Goal: Task Accomplishment & Management: Manage account settings

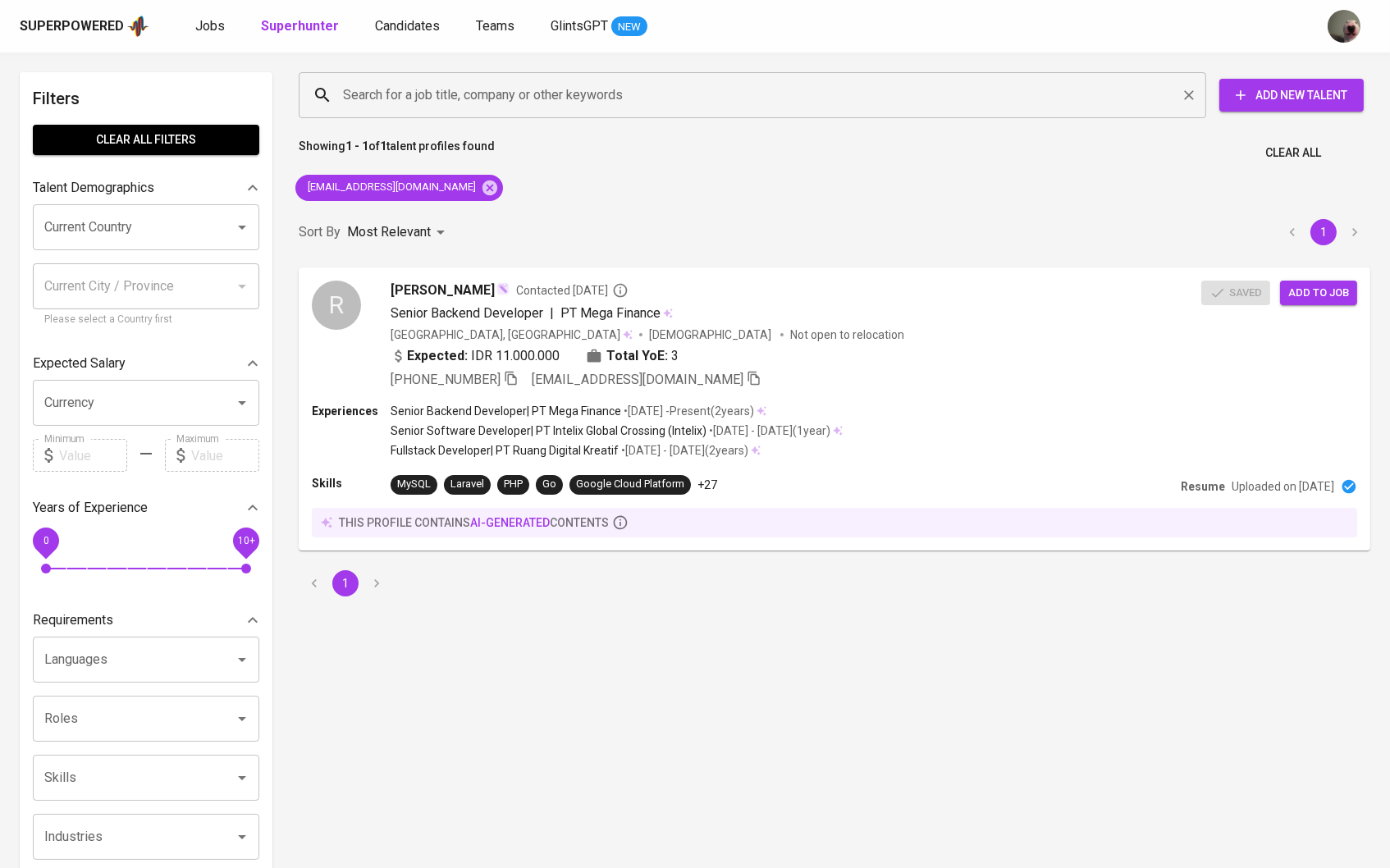
click at [413, 90] on input "Search for a job title, company or other keywords" at bounding box center [757, 95] width 836 height 31
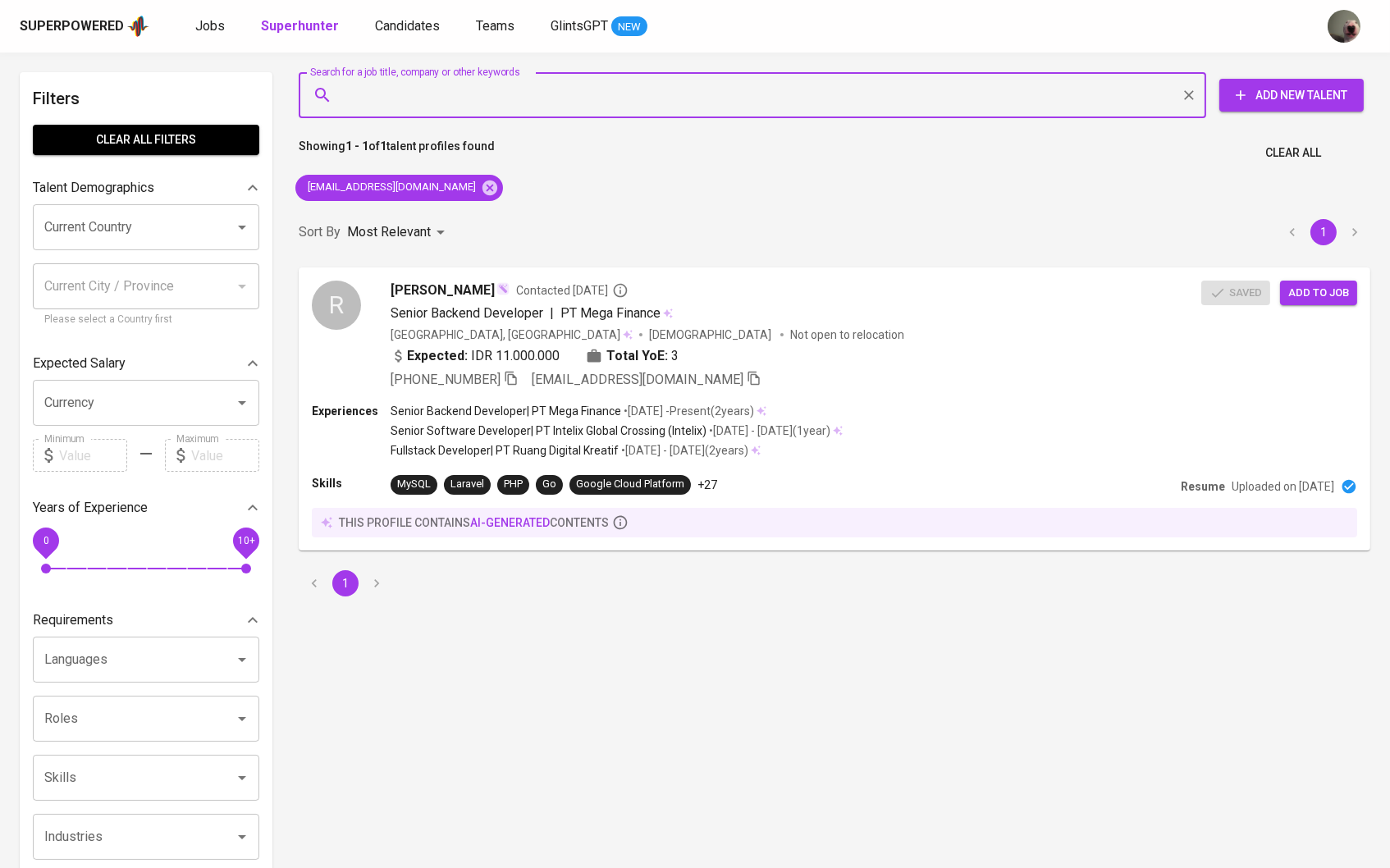
paste input "[EMAIL_ADDRESS][DOMAIN_NAME]"
type input "[EMAIL_ADDRESS][DOMAIN_NAME]"
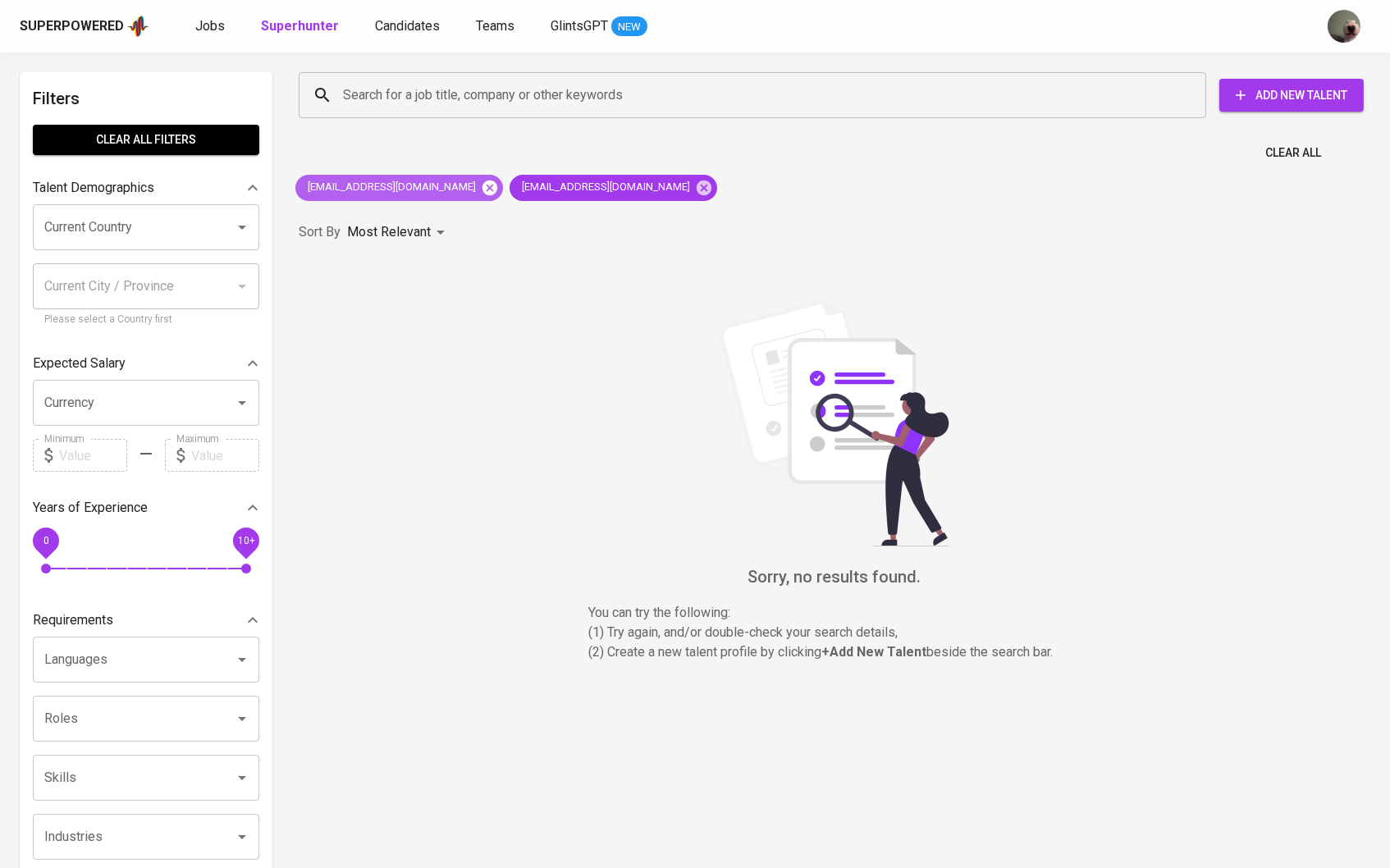
click at [480, 188] on icon at bounding box center [489, 188] width 18 height 18
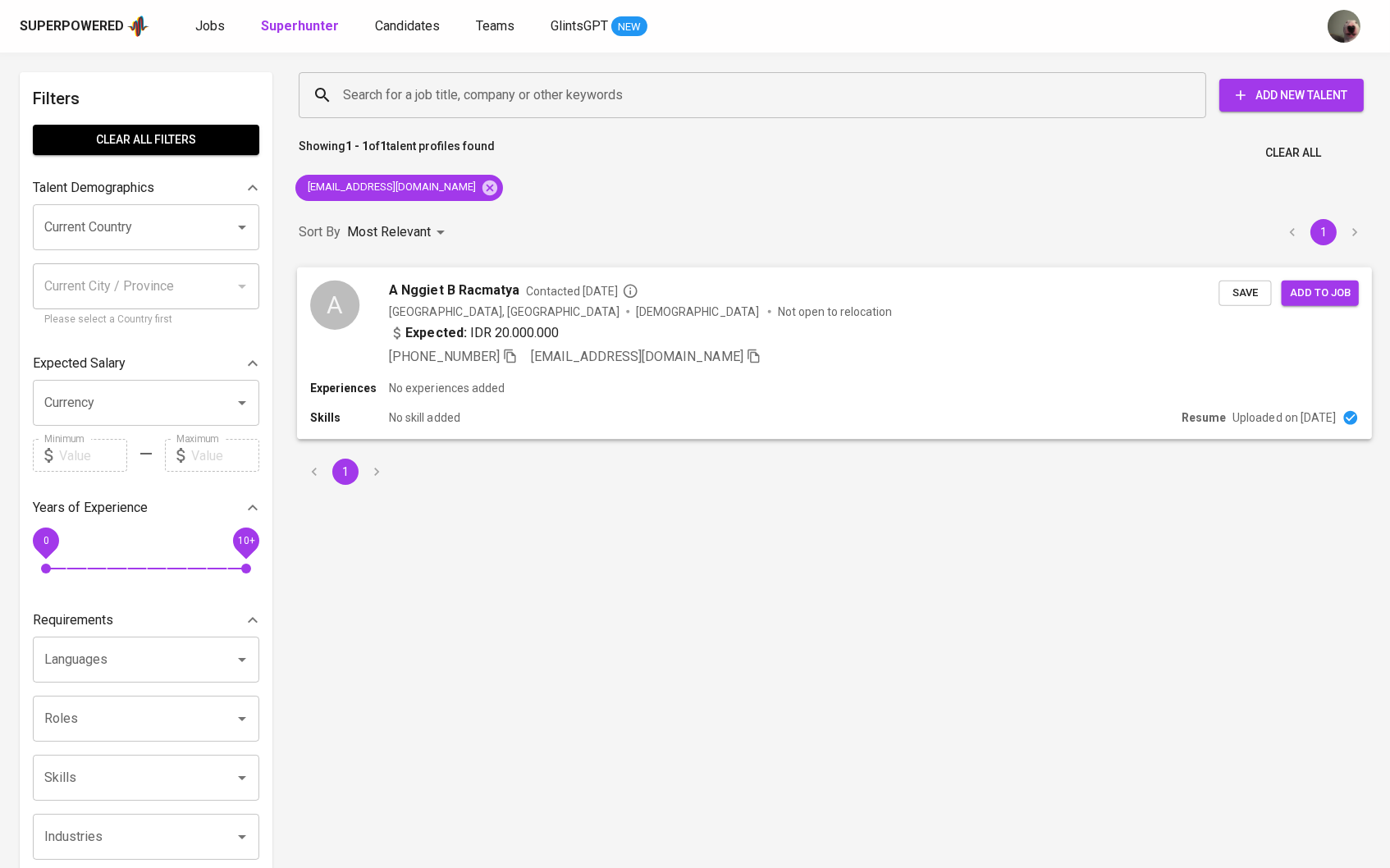
click at [458, 287] on span "A Nggiet B Racmatya" at bounding box center [453, 289] width 130 height 20
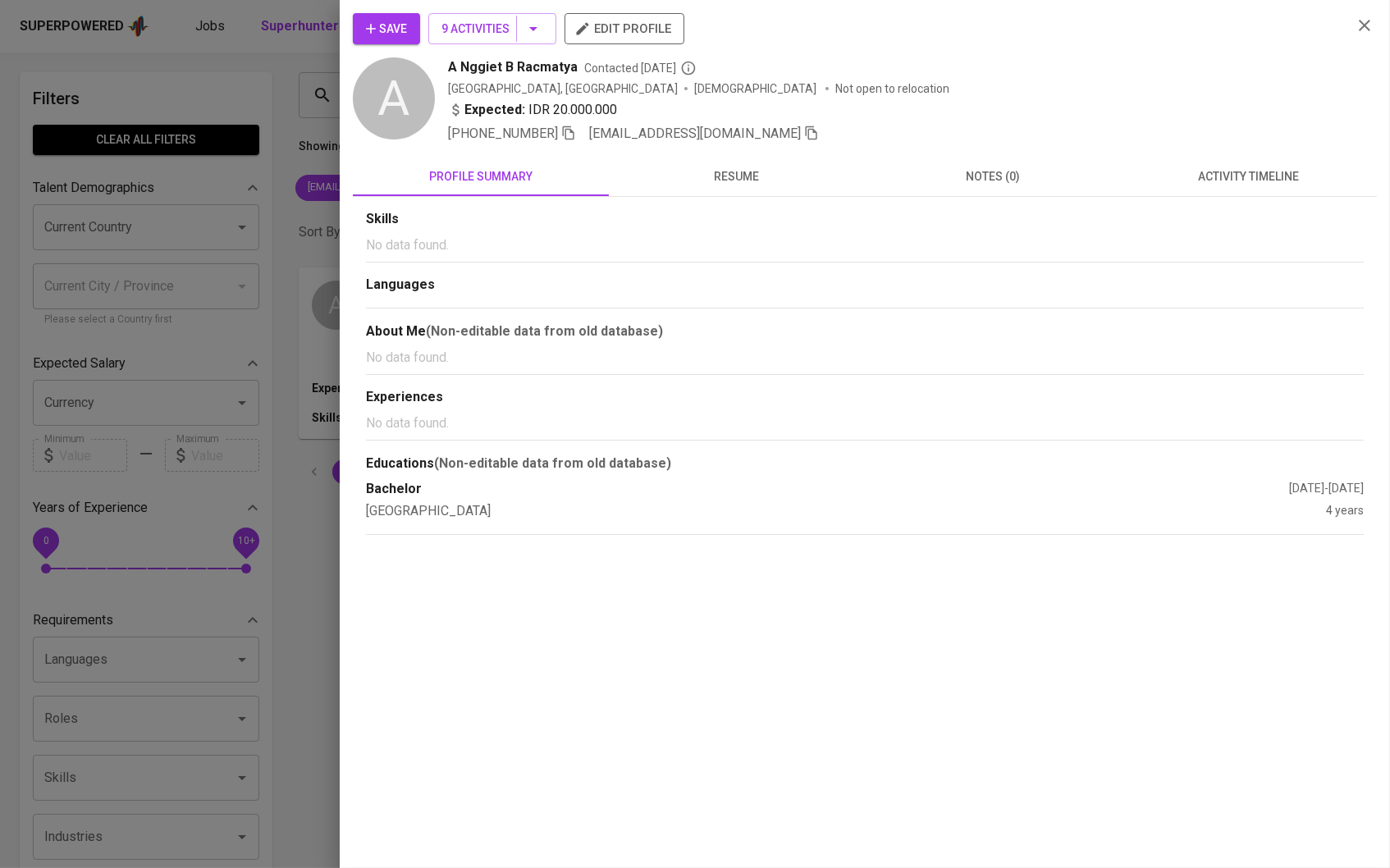
click at [554, 102] on div "Expected: IDR 20.000.000" at bounding box center [533, 110] width 169 height 20
click at [554, 39] on button "9 Activities" at bounding box center [492, 28] width 128 height 31
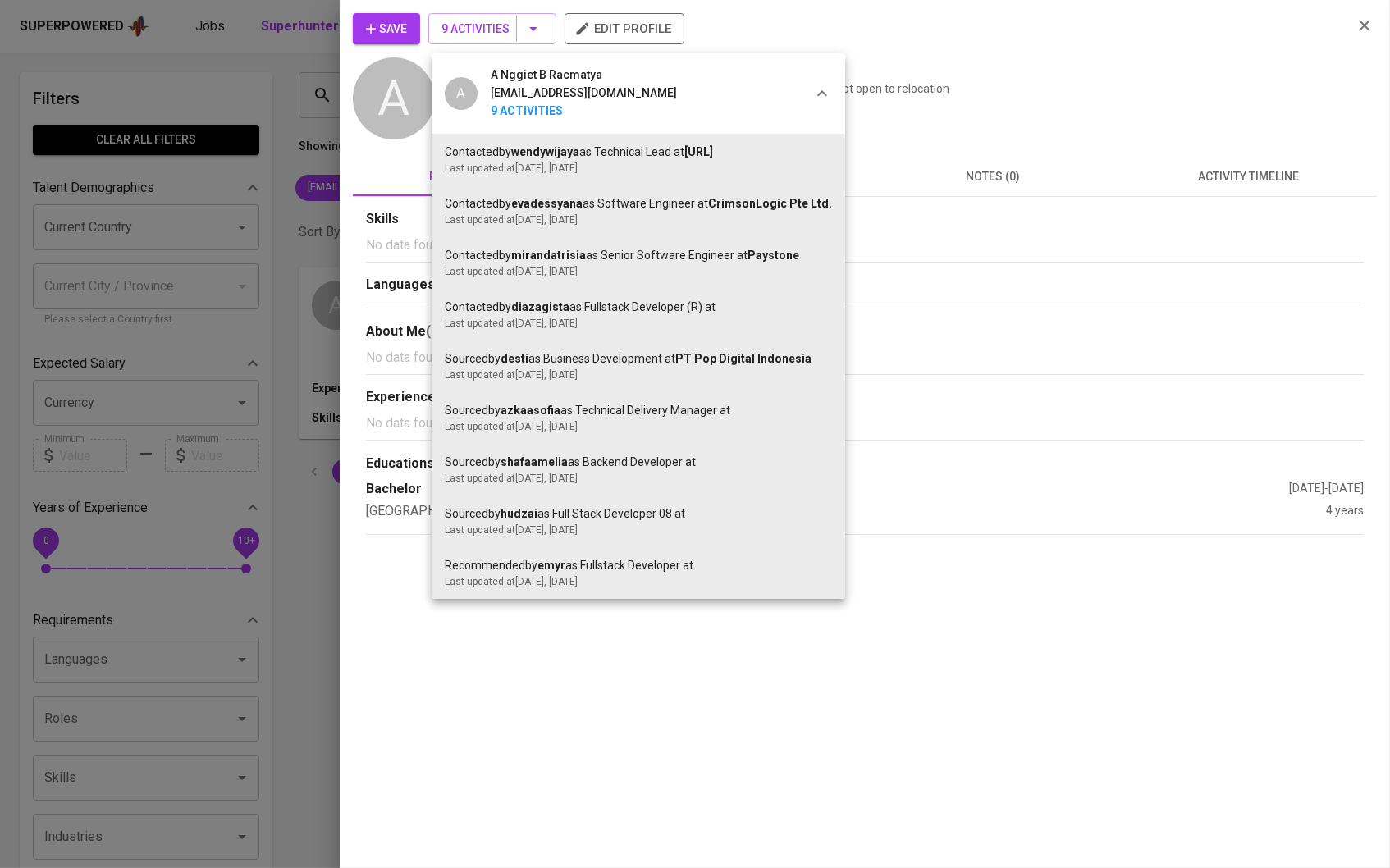
click at [921, 201] on div at bounding box center [695, 434] width 1390 height 868
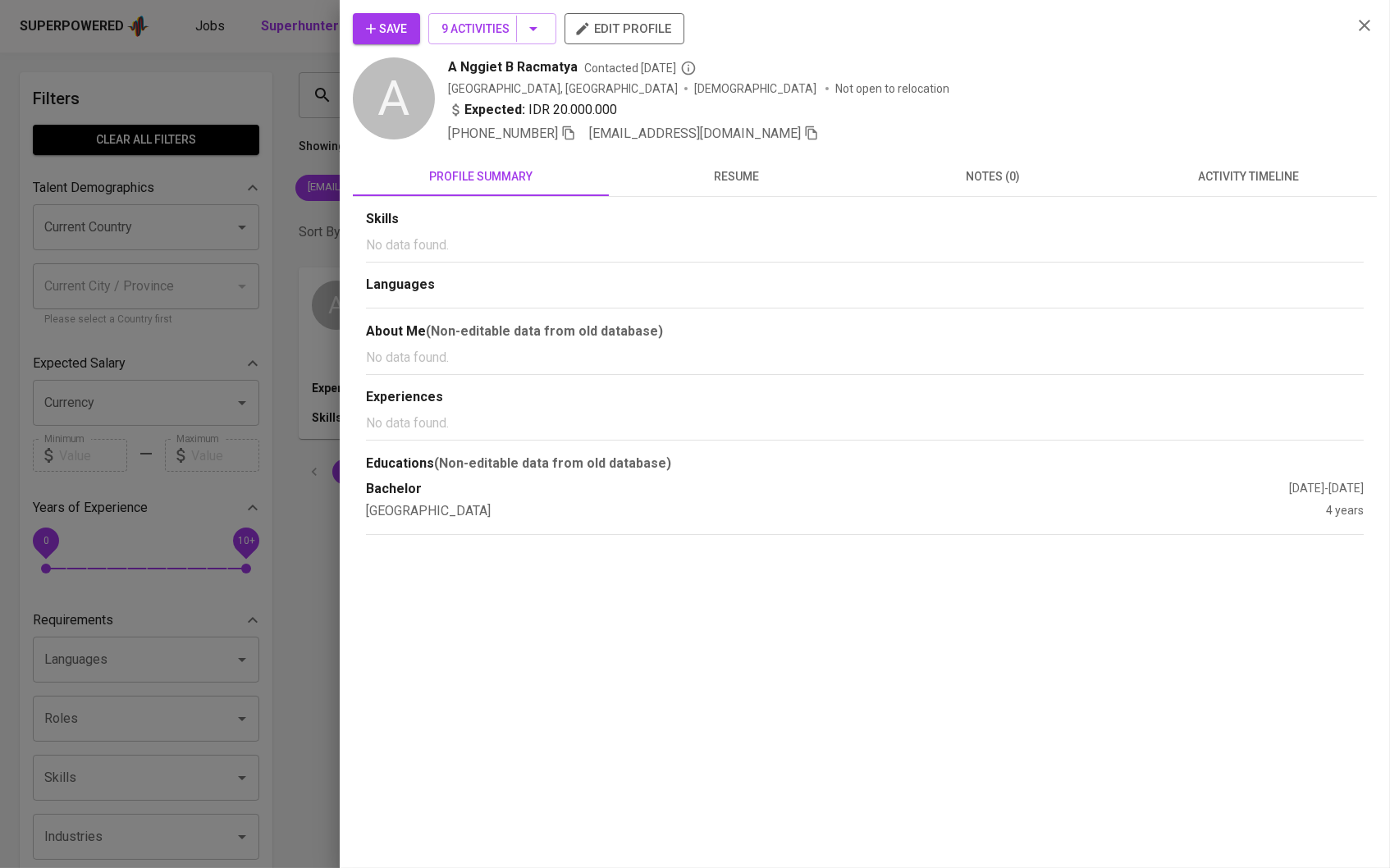
click at [381, 13] on button "Save" at bounding box center [386, 28] width 67 height 31
click at [280, 187] on div at bounding box center [695, 434] width 1390 height 868
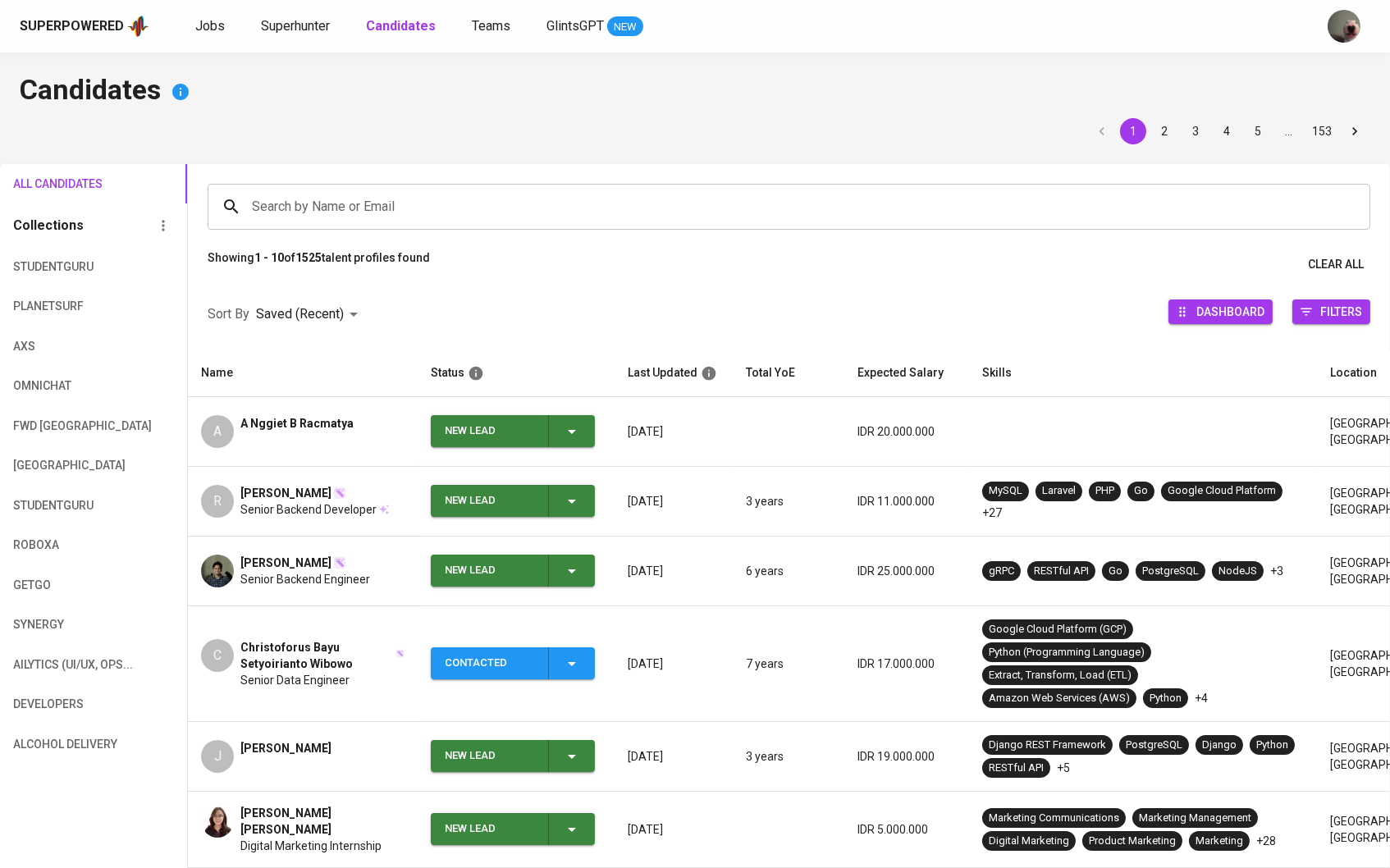
click at [575, 433] on icon "button" at bounding box center [571, 431] width 20 height 20
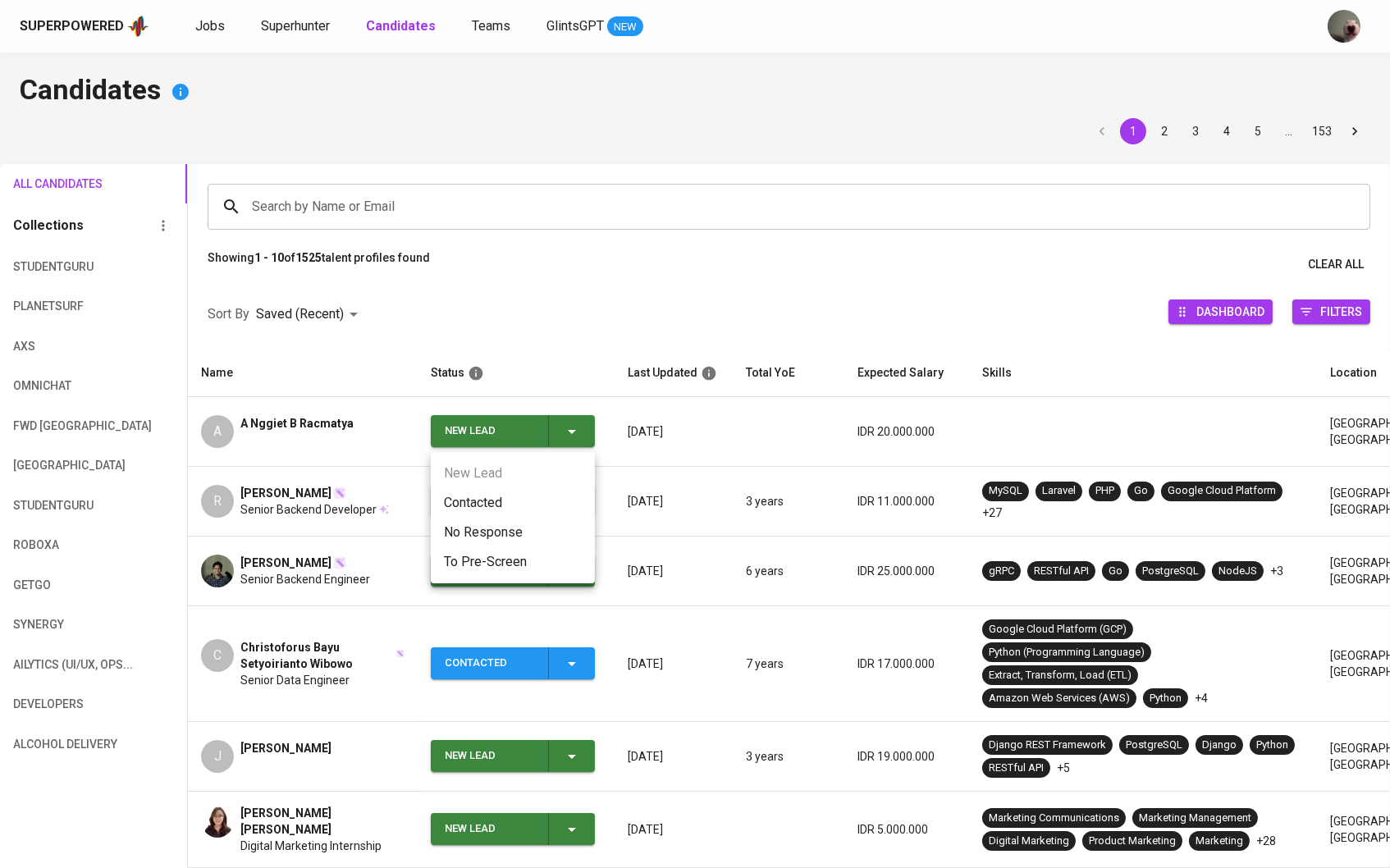
click at [522, 504] on li "Contacted" at bounding box center [513, 502] width 164 height 29
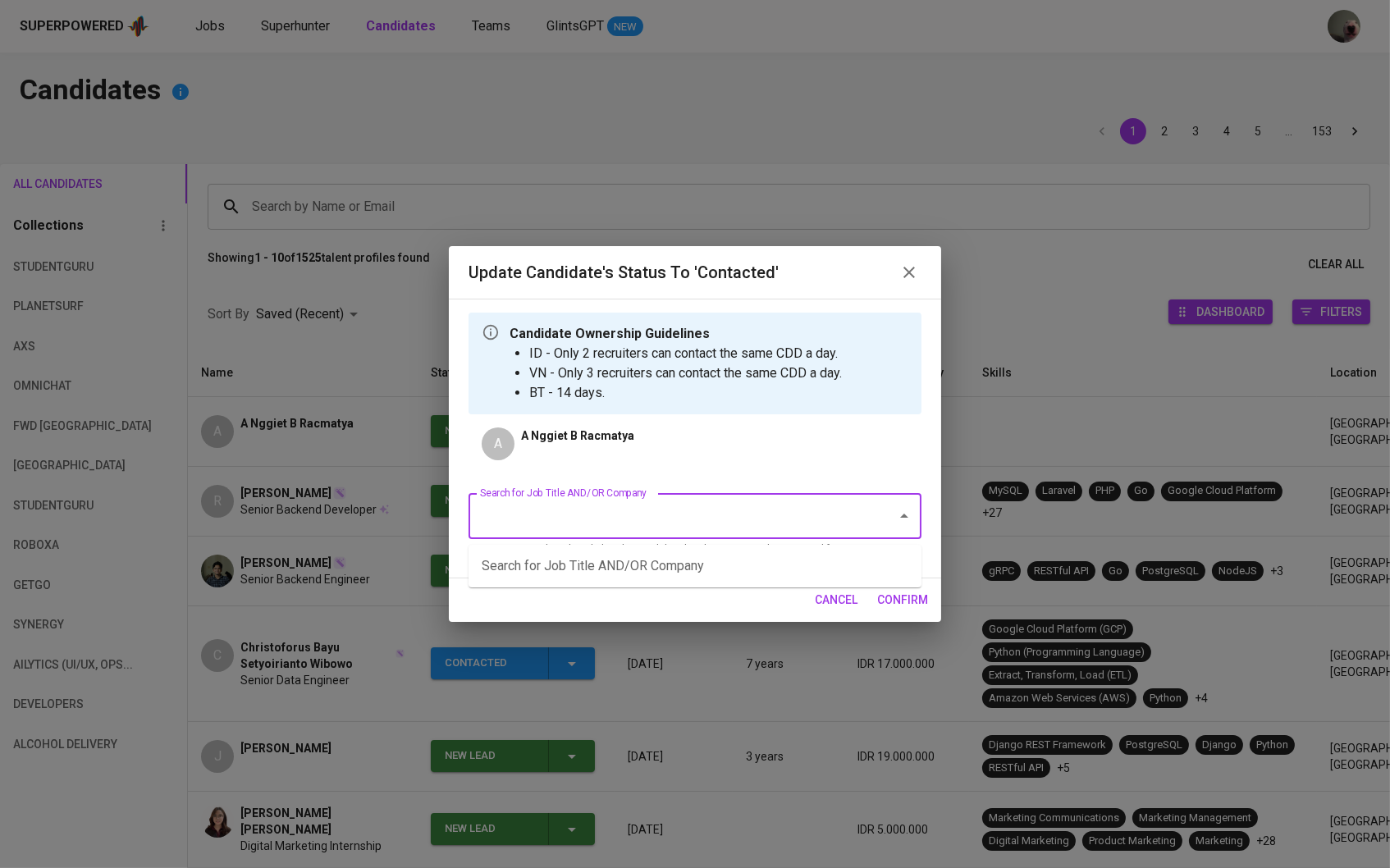
click at [560, 517] on input "Search for Job Title AND/OR Company" at bounding box center [672, 515] width 392 height 31
click at [604, 573] on li "Lead Data Engineer ([MEDICAL_DATA])" at bounding box center [695, 566] width 453 height 29
type input "l"
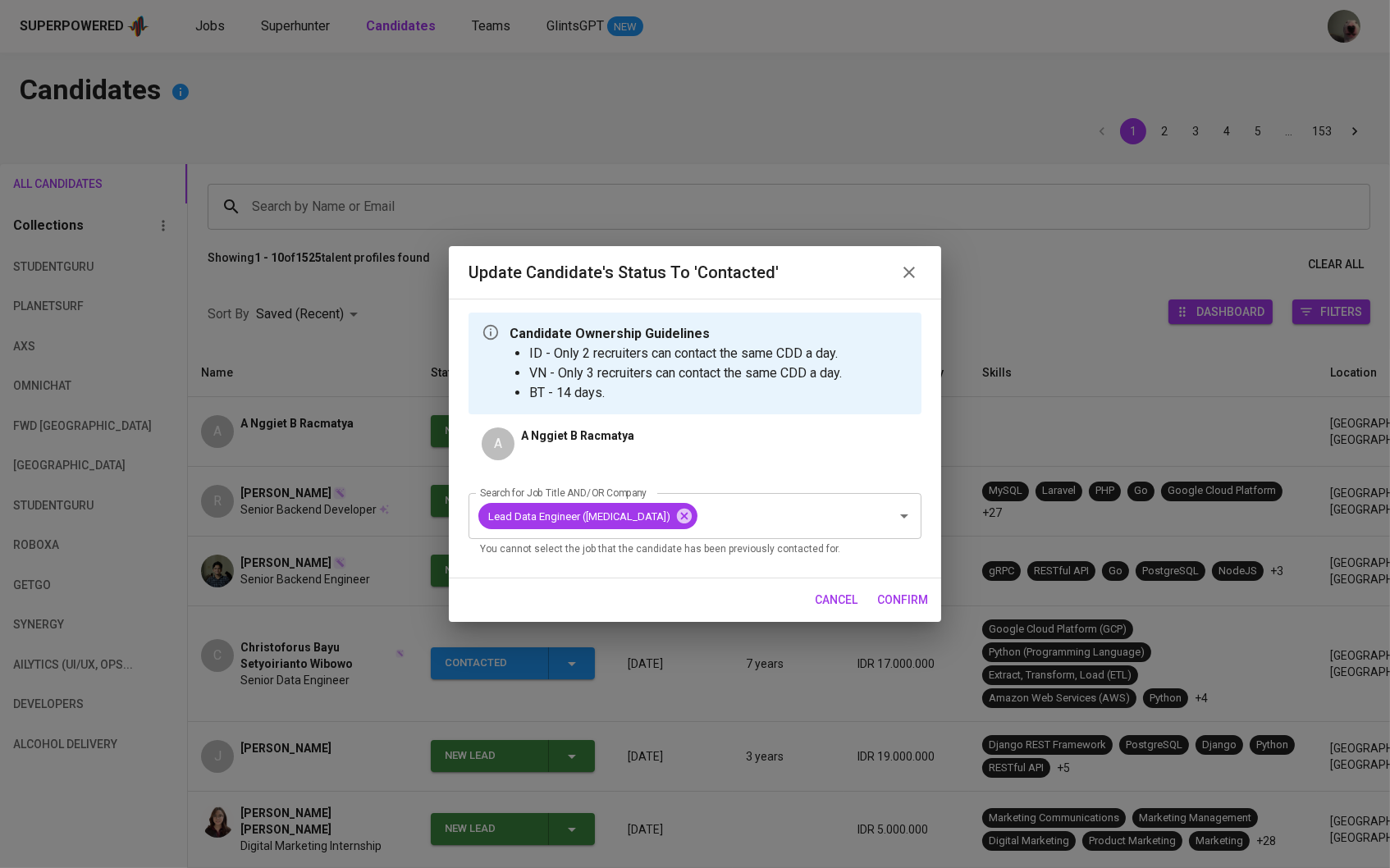
click at [871, 597] on div "cancel confirm" at bounding box center [695, 600] width 493 height 44
click at [893, 598] on span "confirm" at bounding box center [903, 601] width 51 height 21
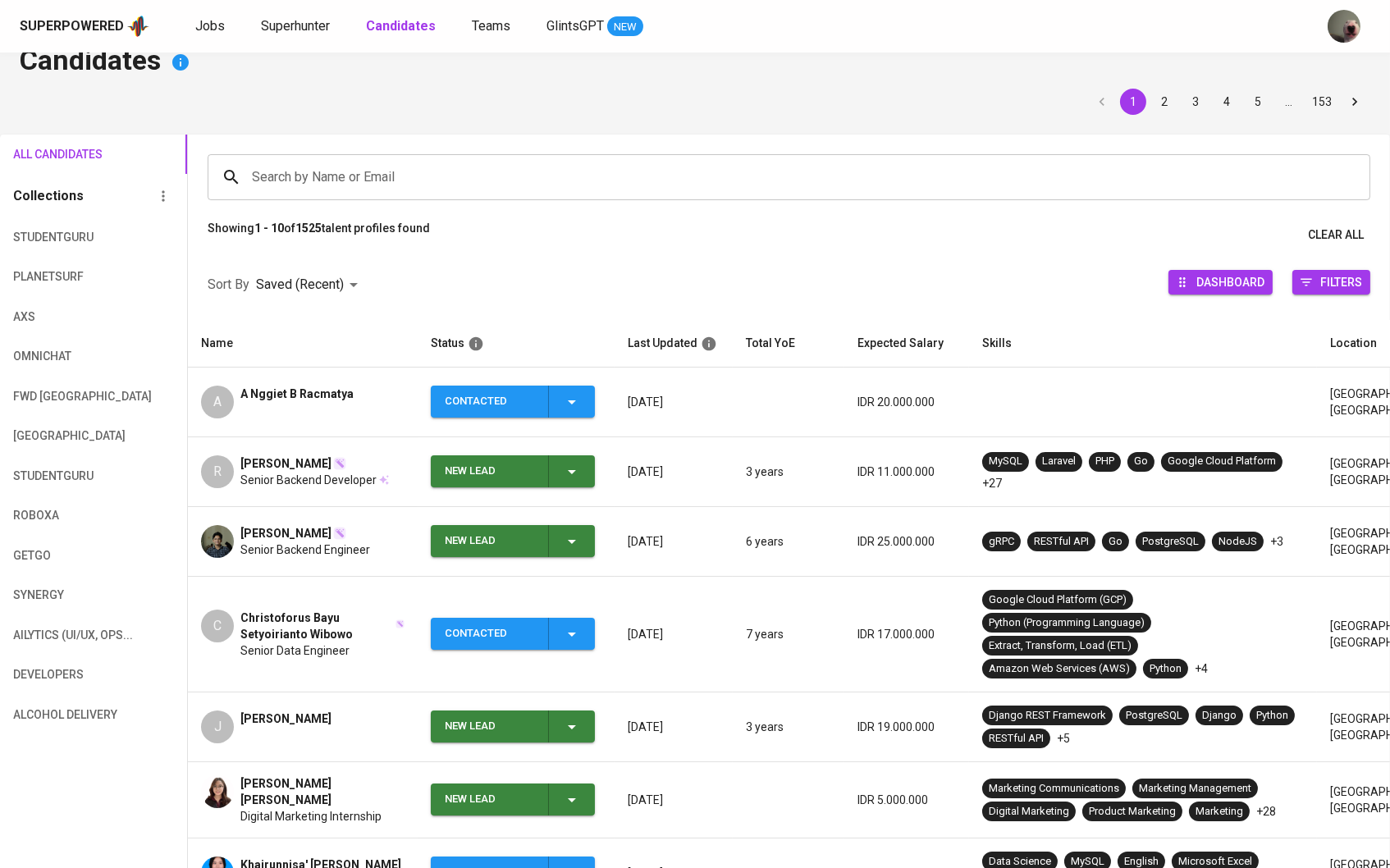
scroll to position [36, 0]
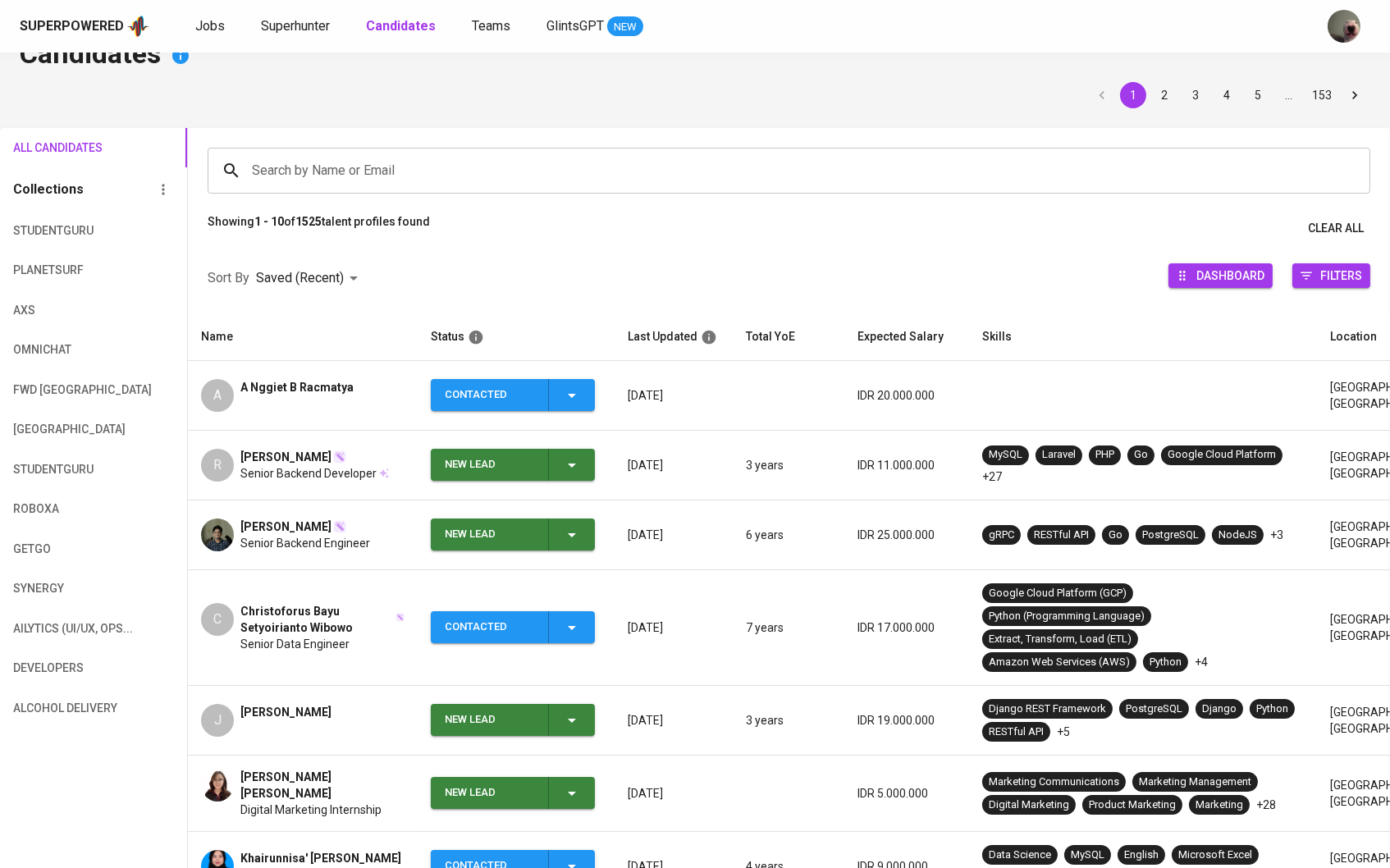
click at [335, 518] on div "[PERSON_NAME]" at bounding box center [305, 526] width 130 height 16
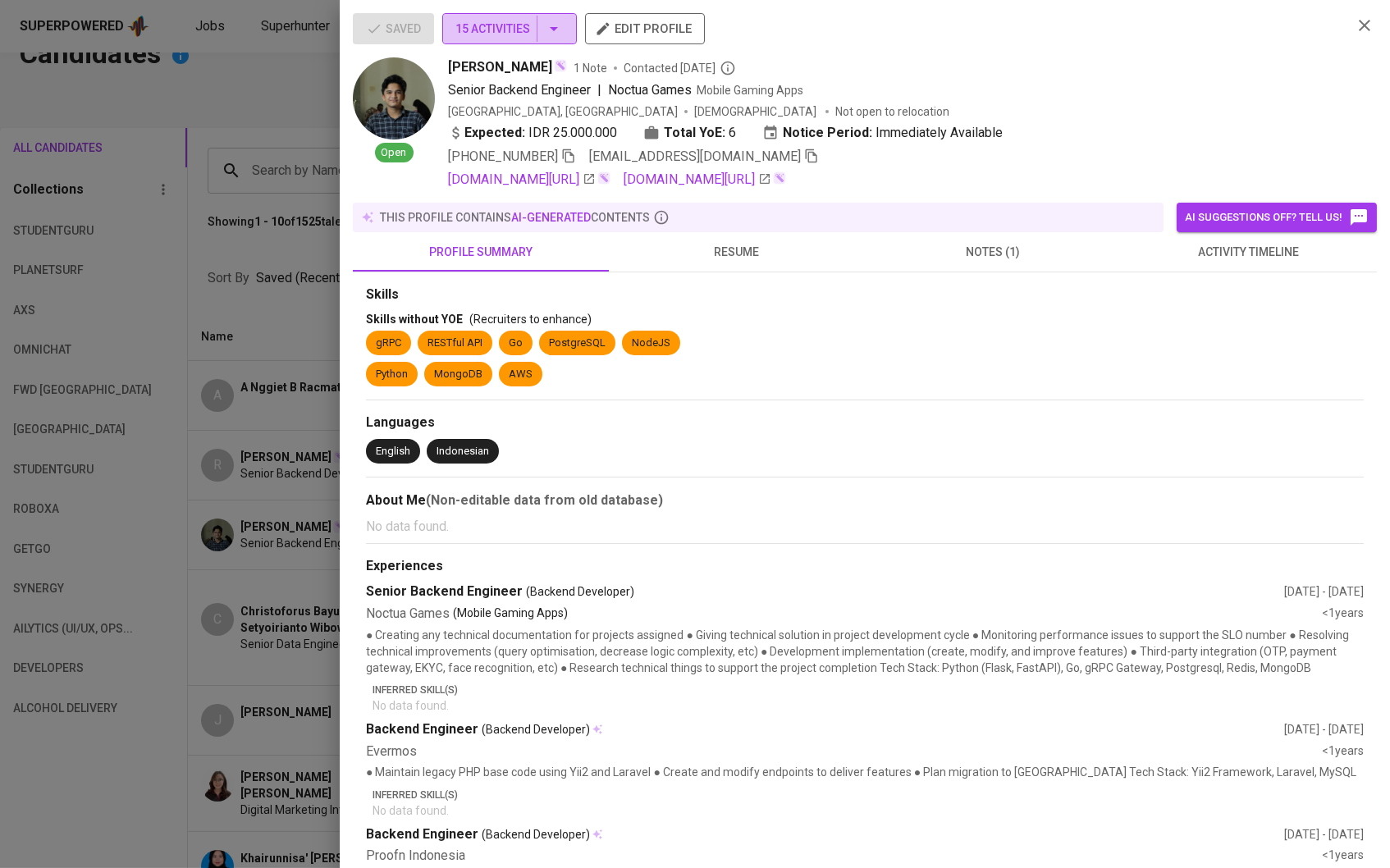
click at [554, 35] on icon "button" at bounding box center [553, 28] width 20 height 20
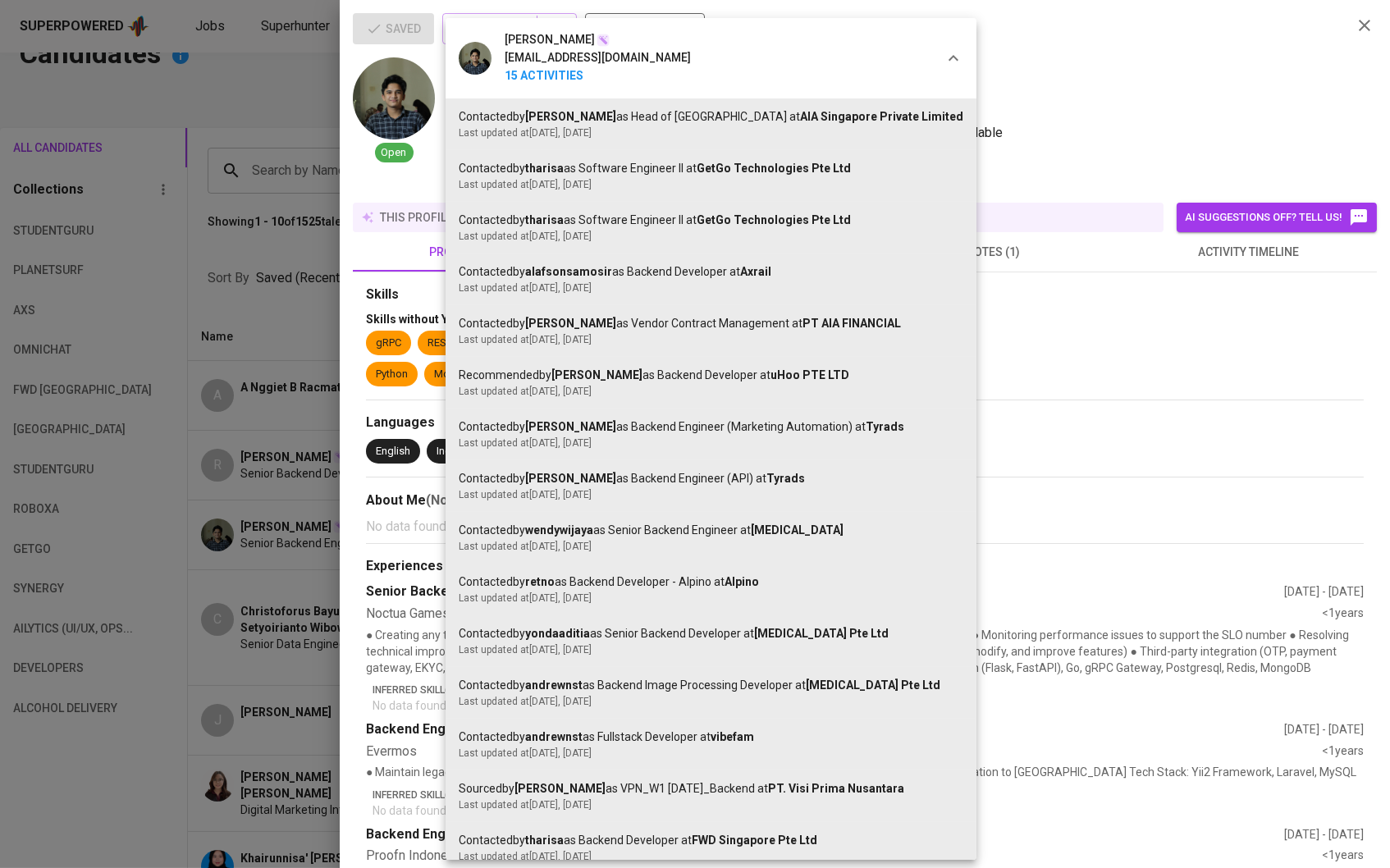
click at [407, 190] on div at bounding box center [695, 434] width 1390 height 868
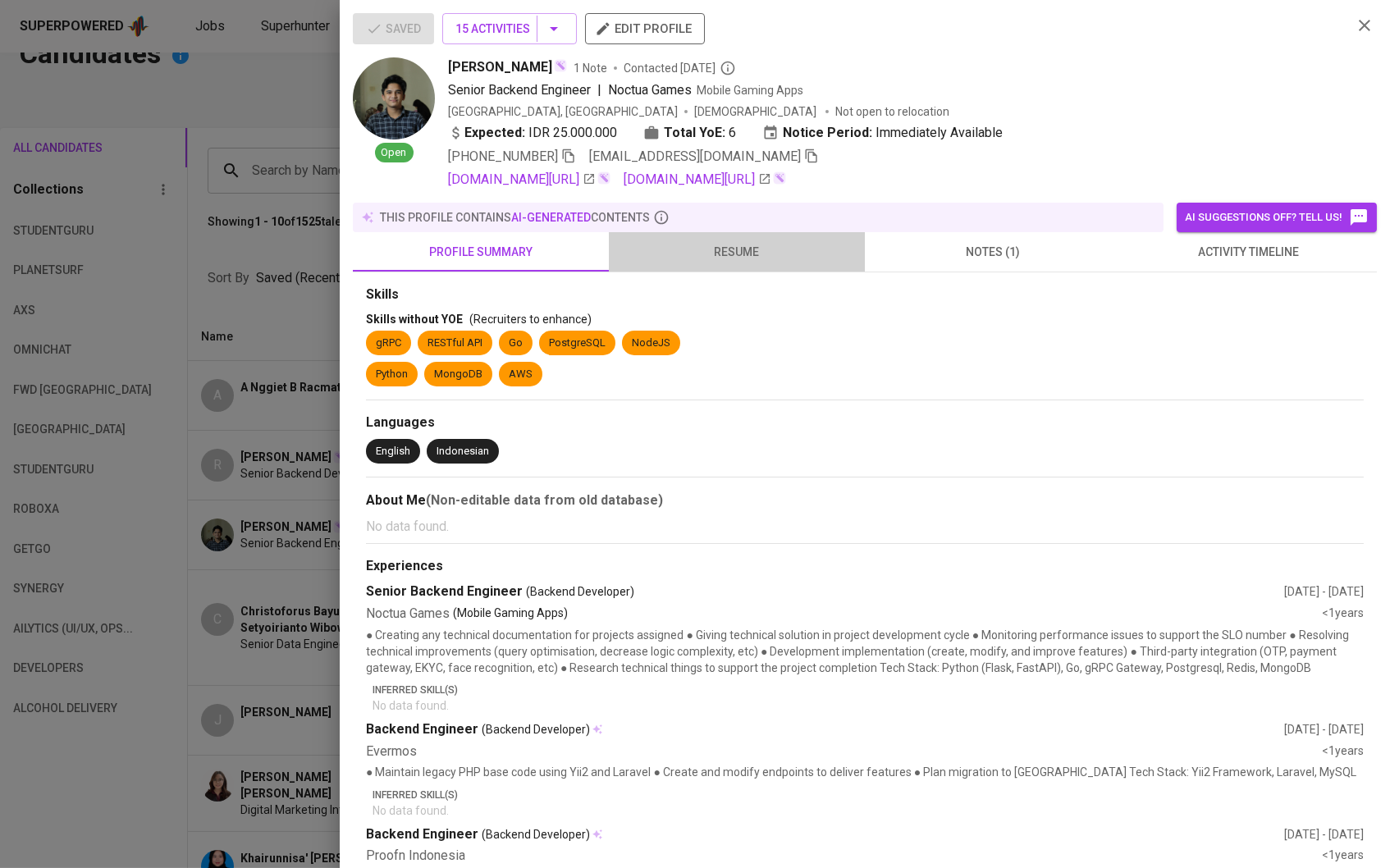
click at [678, 262] on span "resume" at bounding box center [736, 252] width 236 height 21
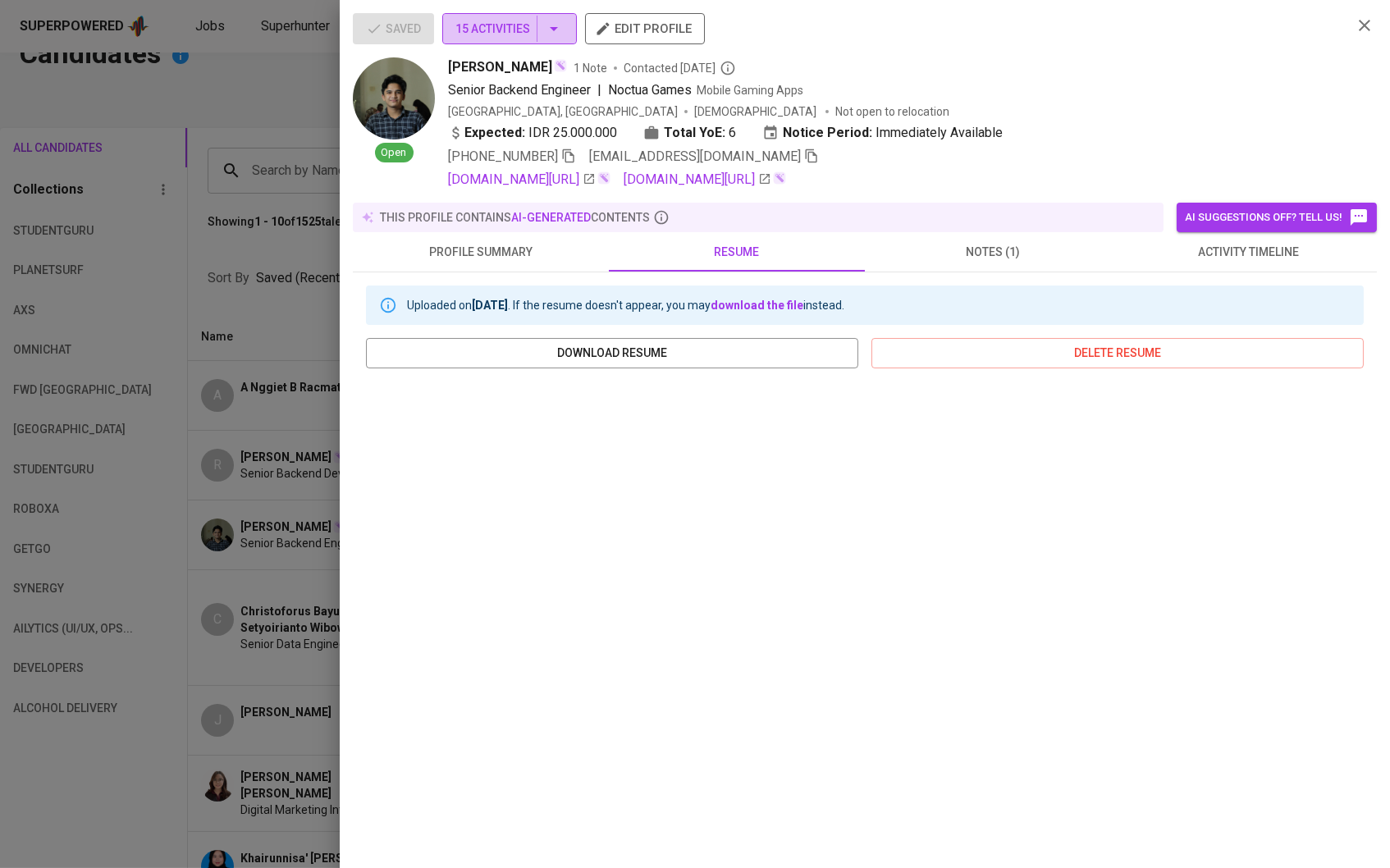
click at [567, 43] on button "15 Activities" at bounding box center [510, 28] width 135 height 31
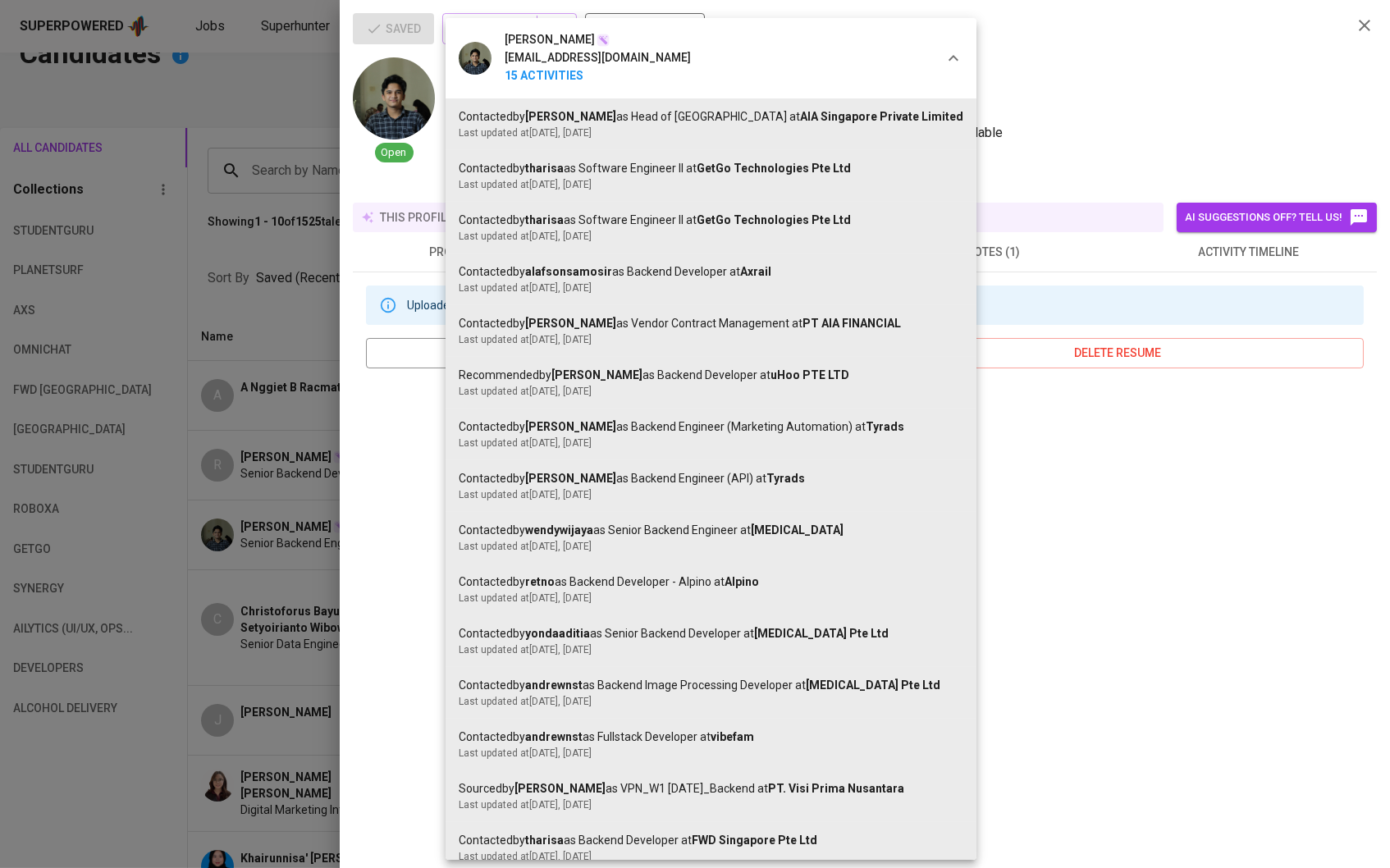
click at [287, 419] on div at bounding box center [695, 434] width 1390 height 868
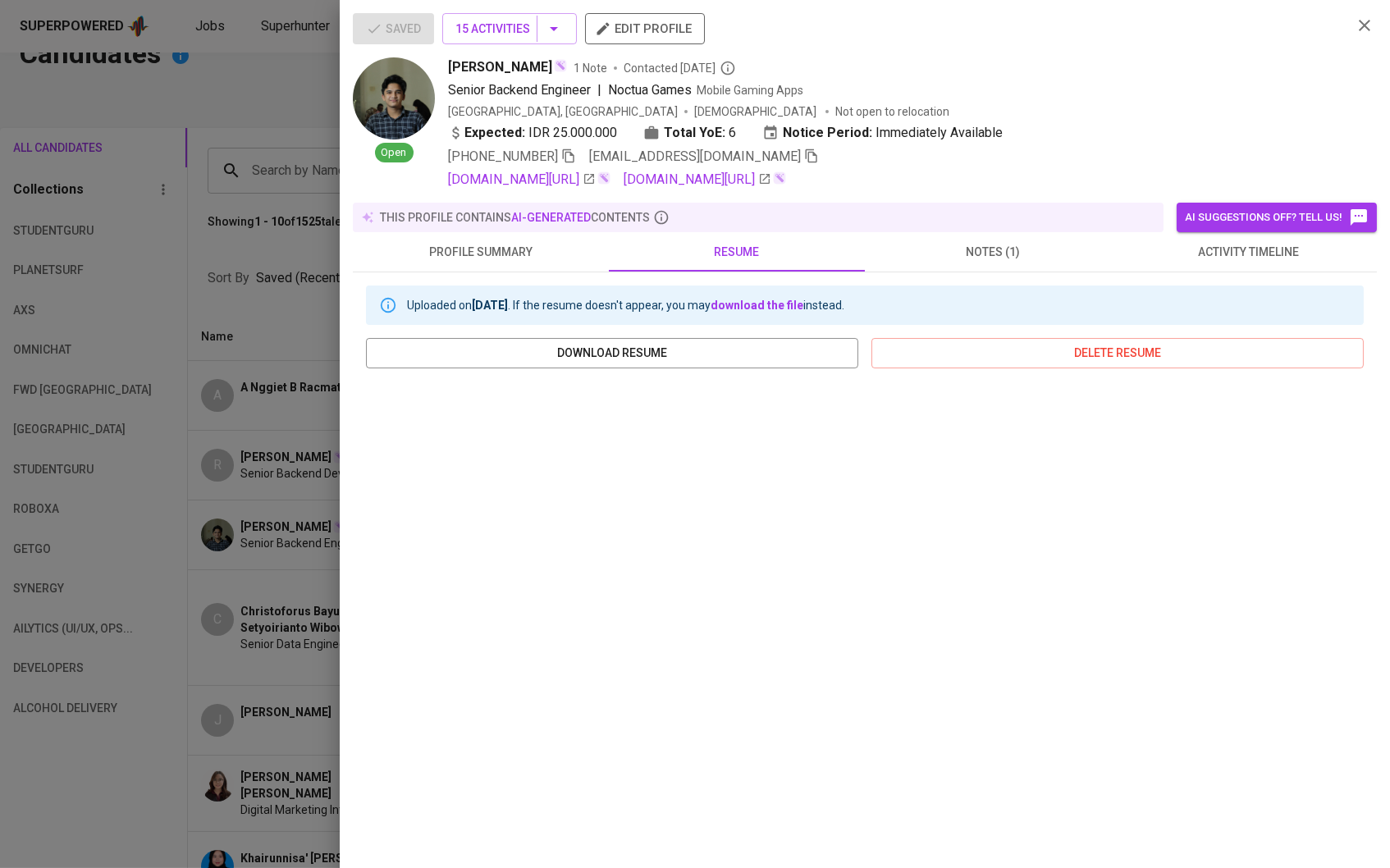
click at [292, 412] on div at bounding box center [695, 434] width 1390 height 868
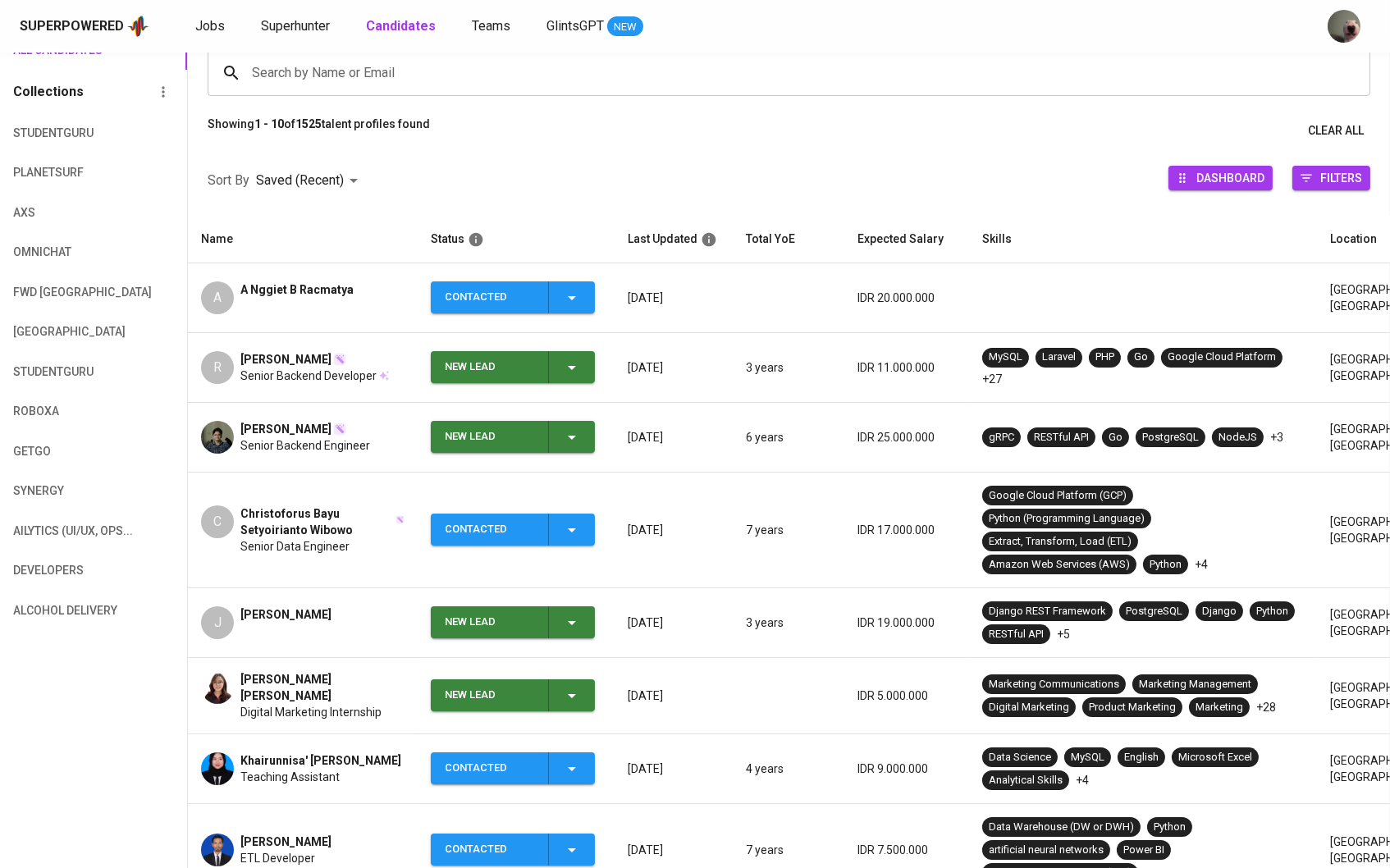
scroll to position [86, 0]
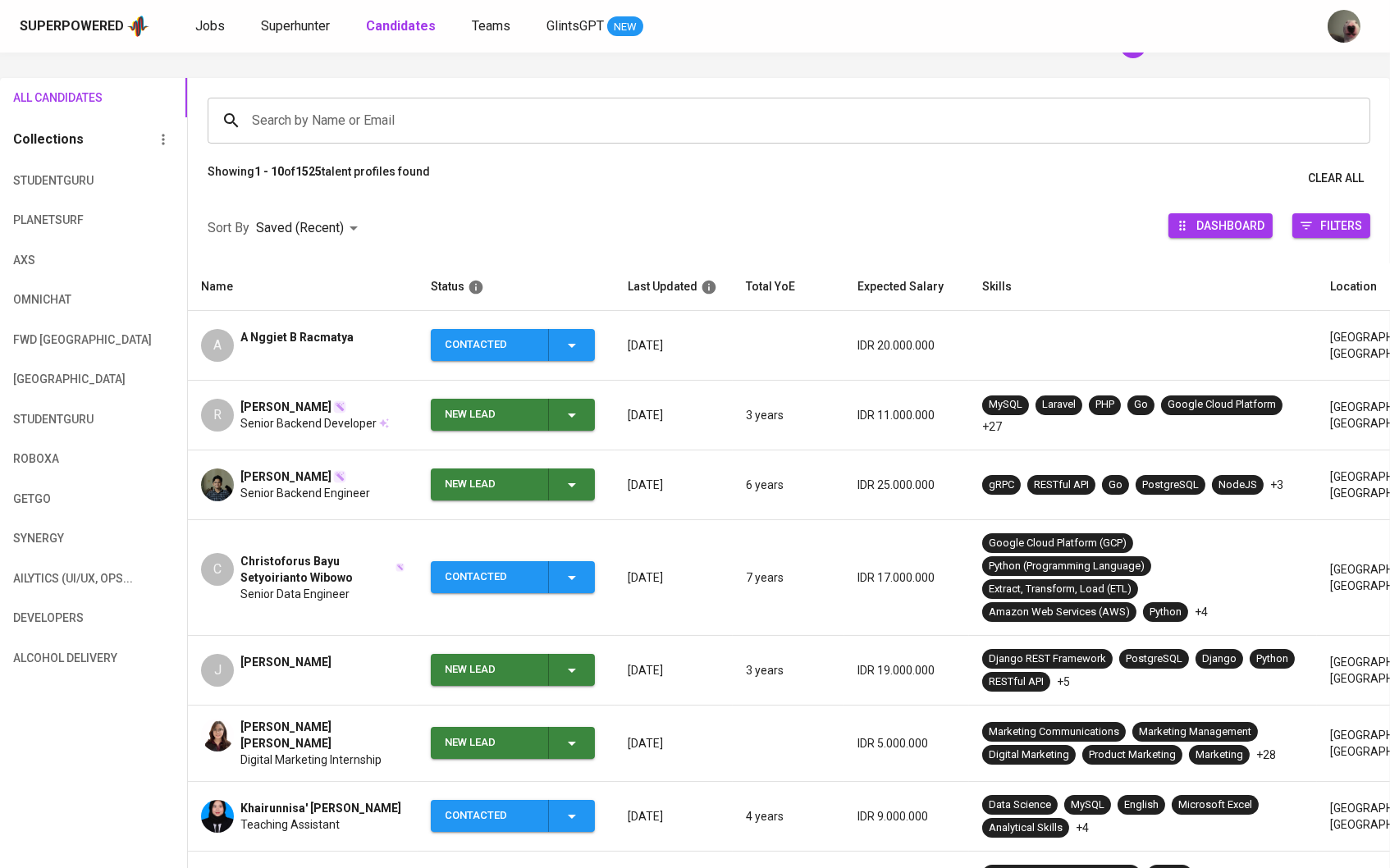
click at [299, 478] on span "[PERSON_NAME]" at bounding box center [286, 476] width 91 height 16
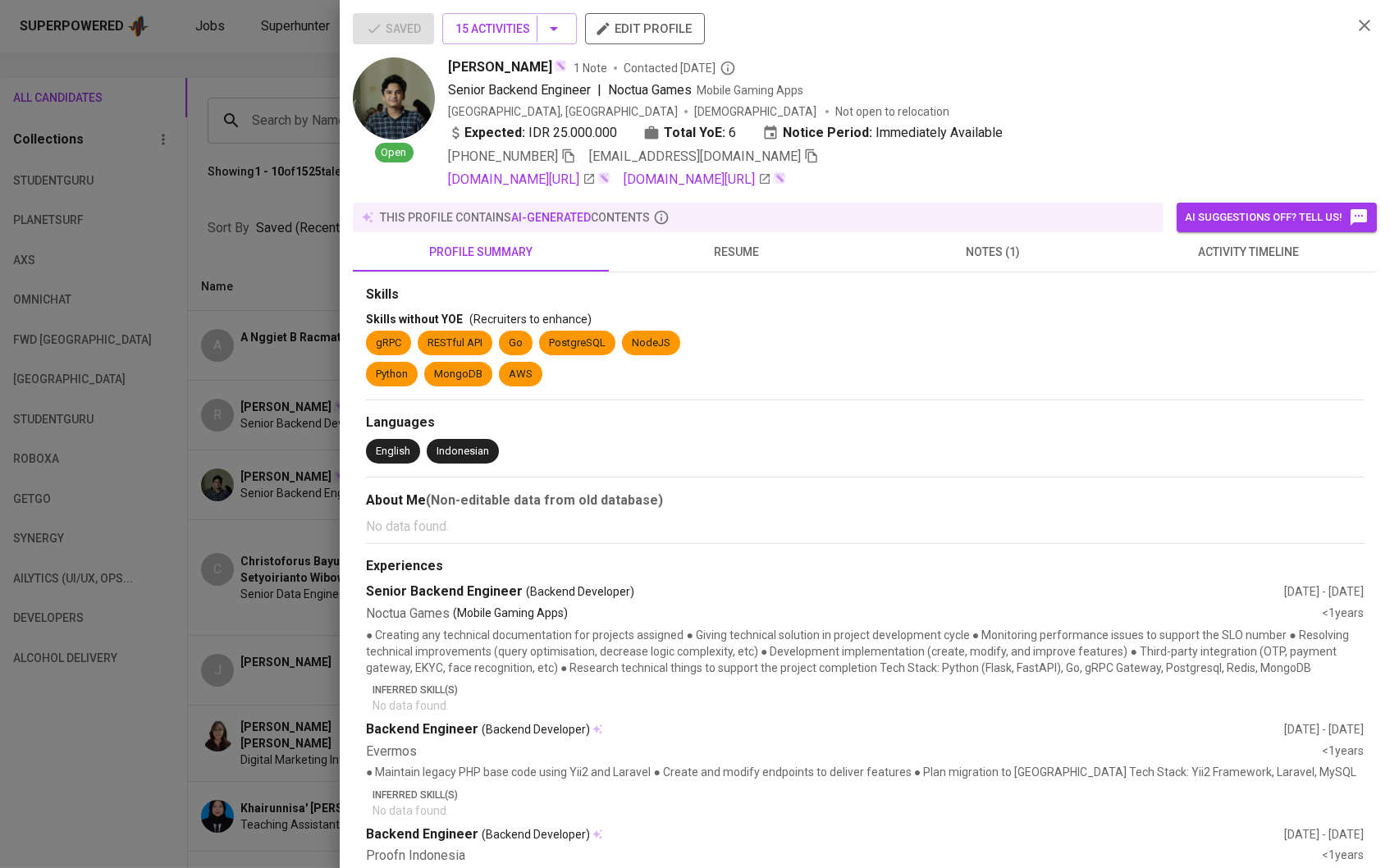
click at [329, 385] on div at bounding box center [695, 434] width 1390 height 868
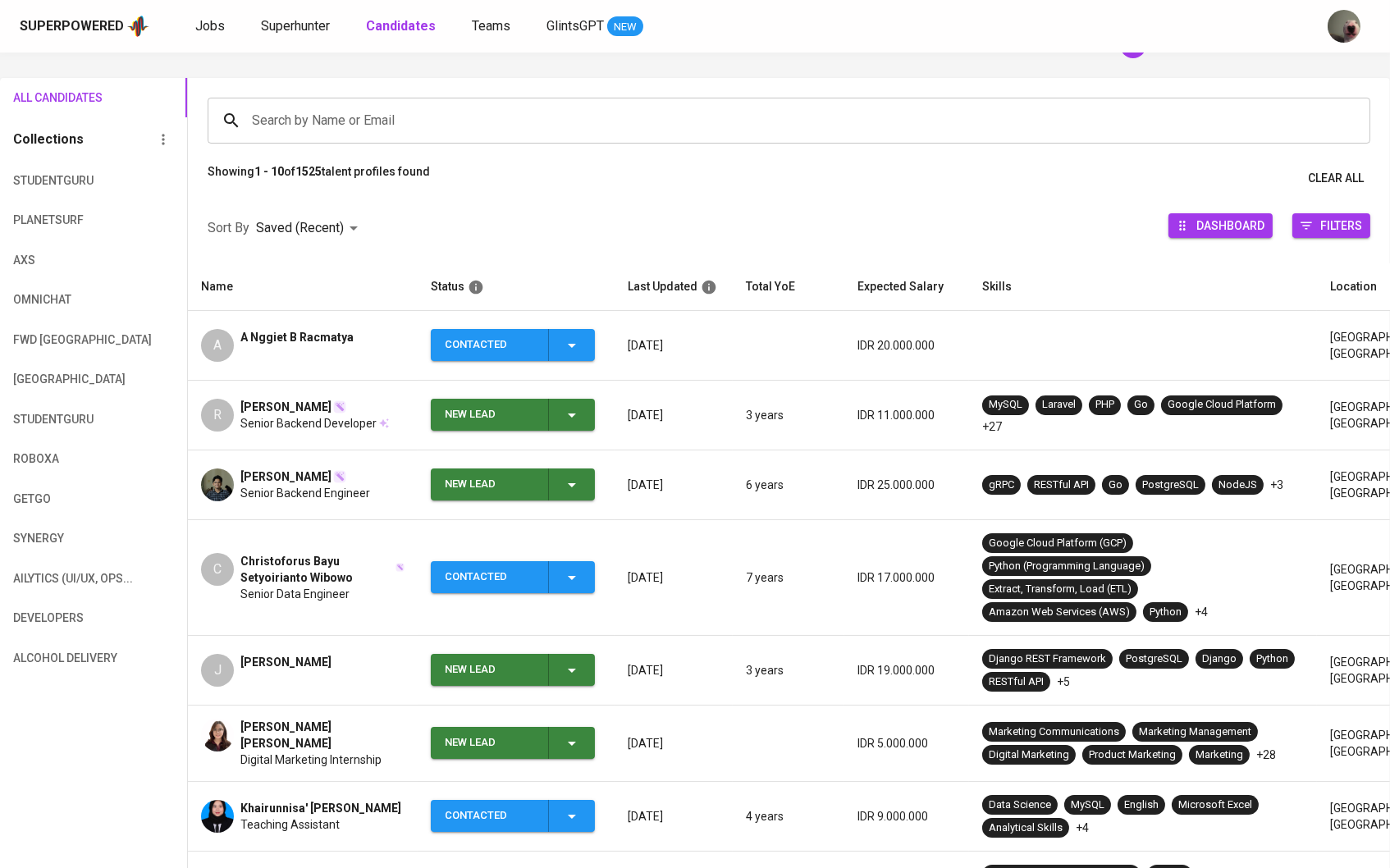
click at [352, 480] on div "[PERSON_NAME]" at bounding box center [305, 476] width 130 height 16
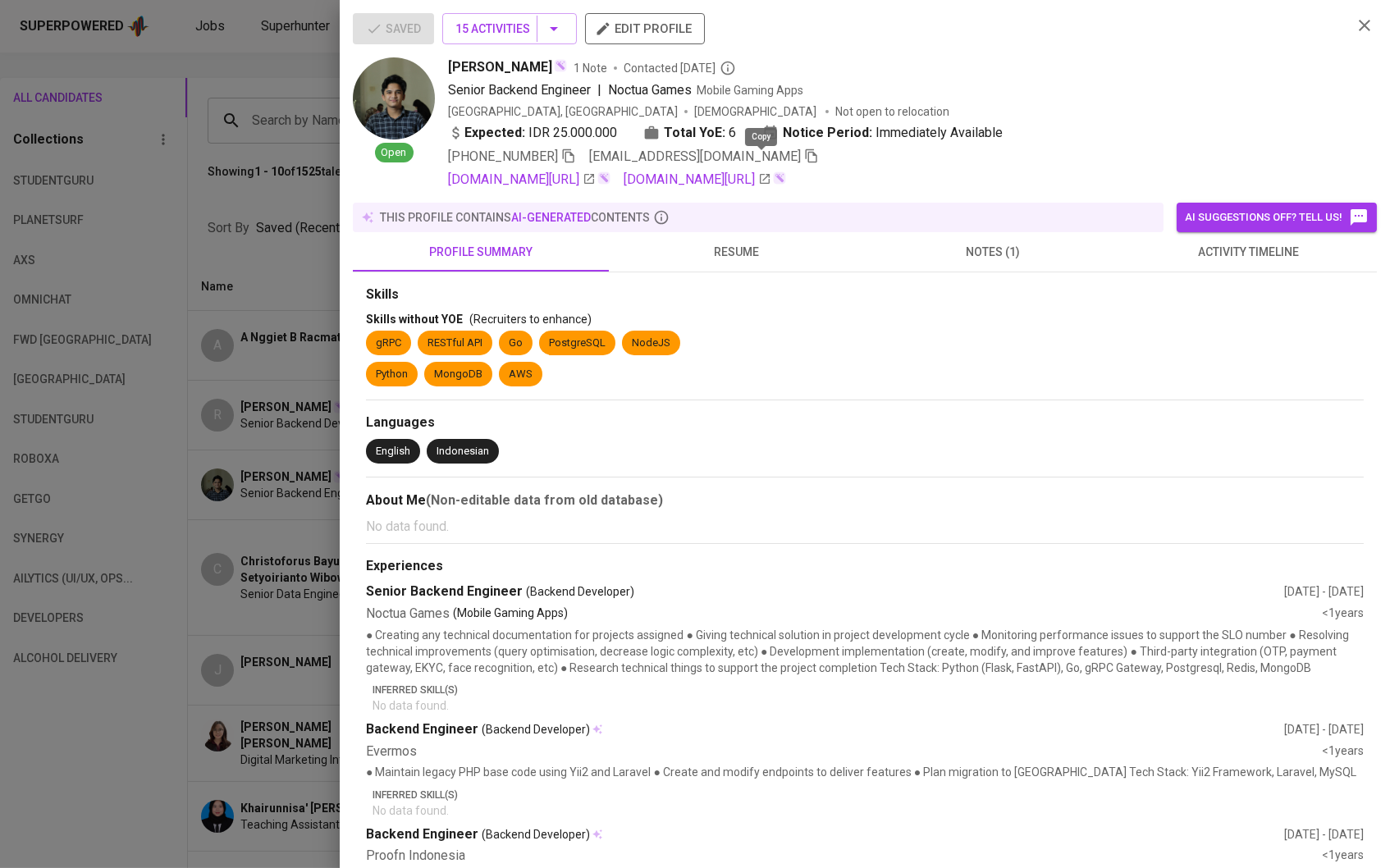
click at [805, 157] on icon "button" at bounding box center [811, 156] width 11 height 14
click at [748, 243] on button "resume" at bounding box center [737, 252] width 256 height 40
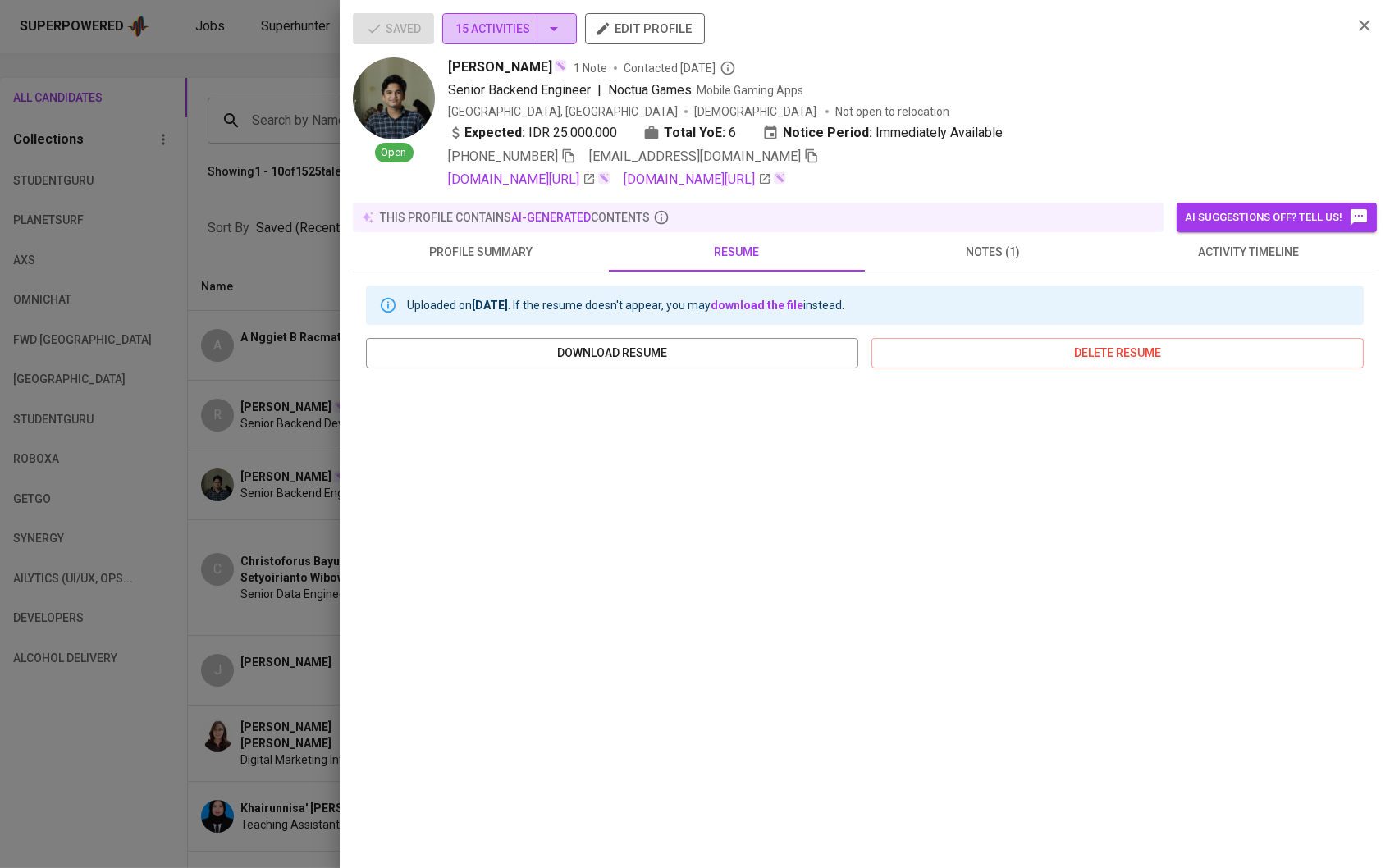
click at [553, 28] on icon "button" at bounding box center [553, 28] width 20 height 20
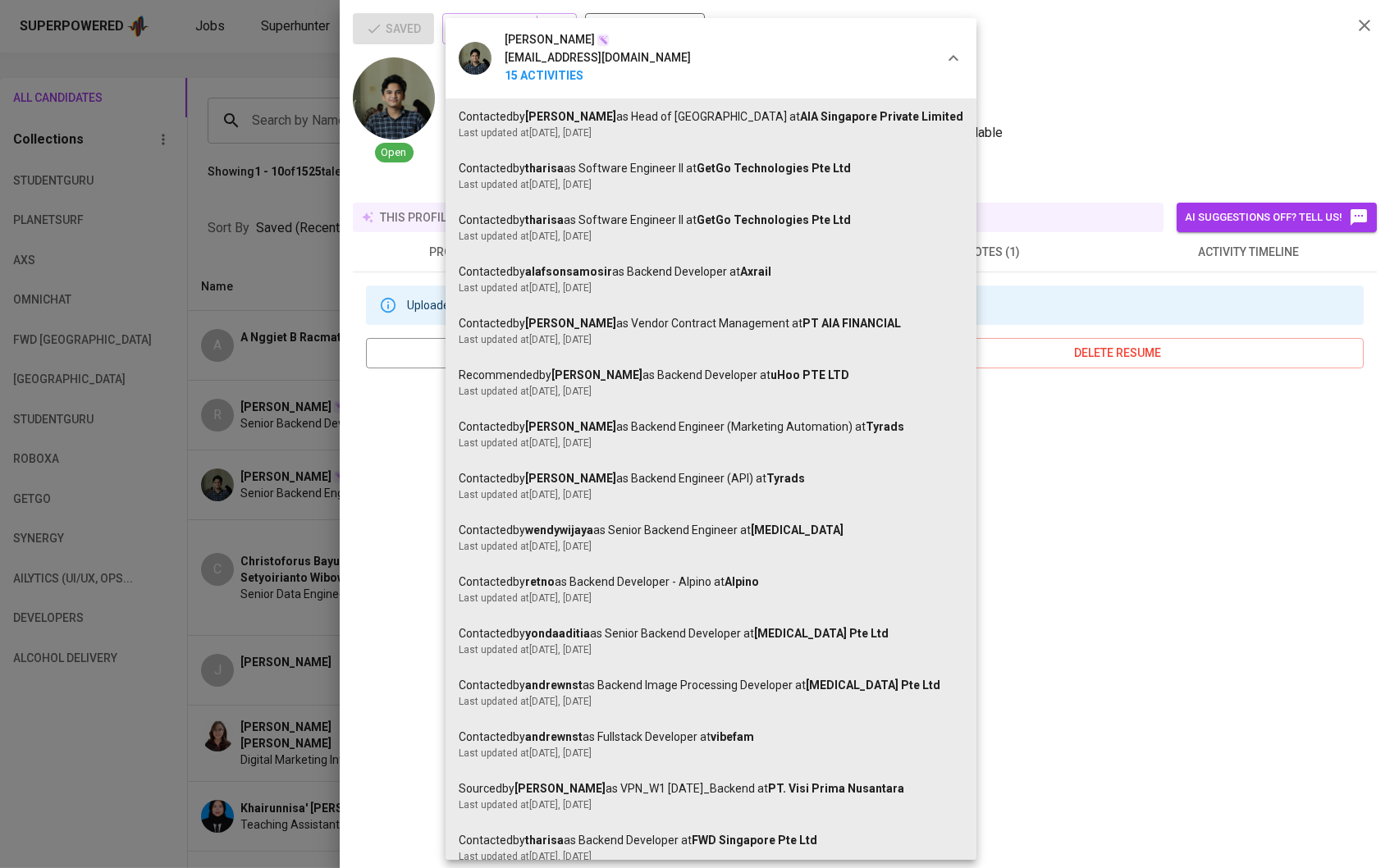
click at [1242, 250] on div at bounding box center [695, 434] width 1390 height 868
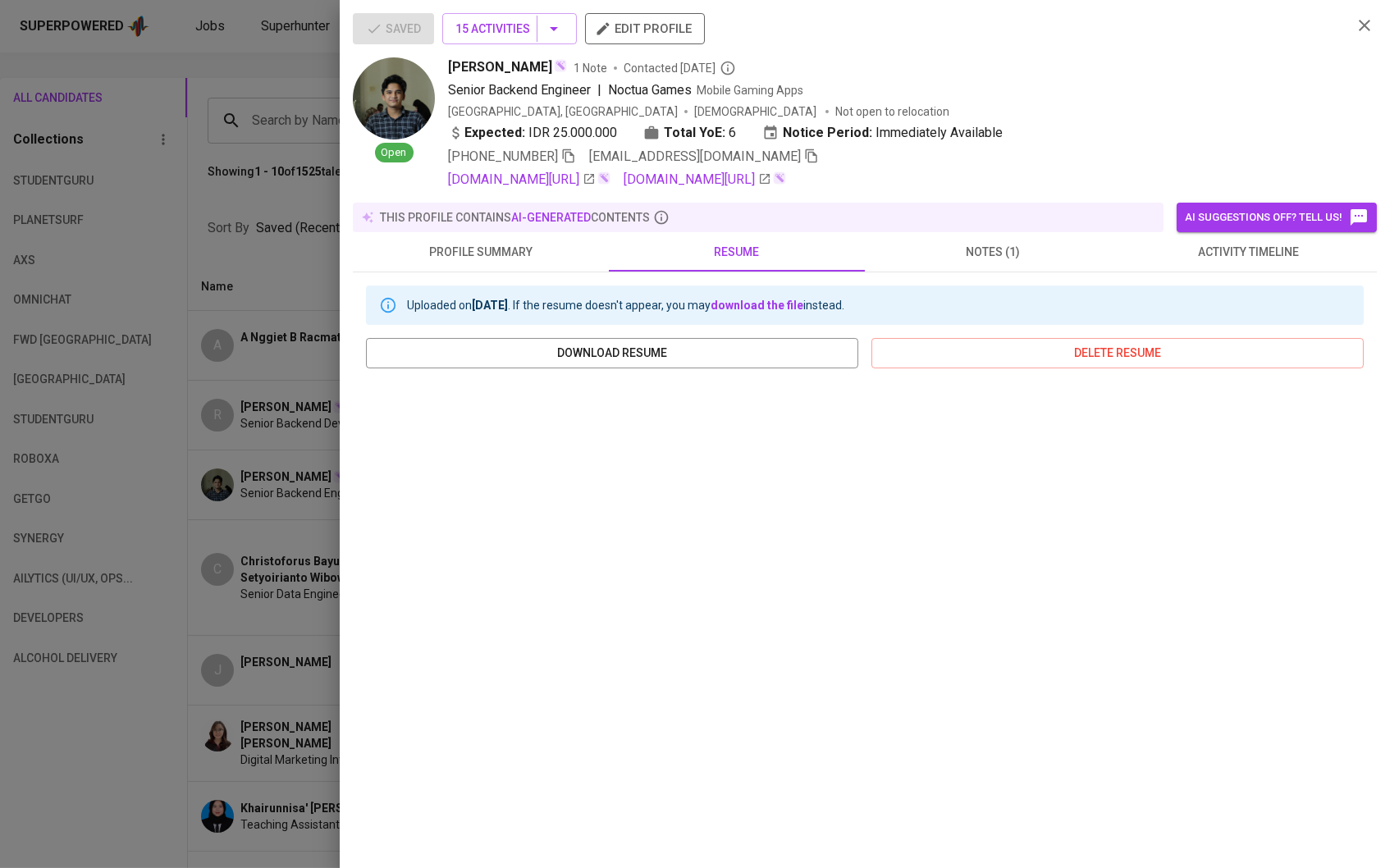
click at [1242, 250] on div "[PERSON_NAME] [EMAIL_ADDRESS][DOMAIN_NAME] 15 Activities Contacted by [PERSON_N…" at bounding box center [695, 434] width 1390 height 868
click at [1226, 259] on span "activity timeline" at bounding box center [1248, 252] width 236 height 21
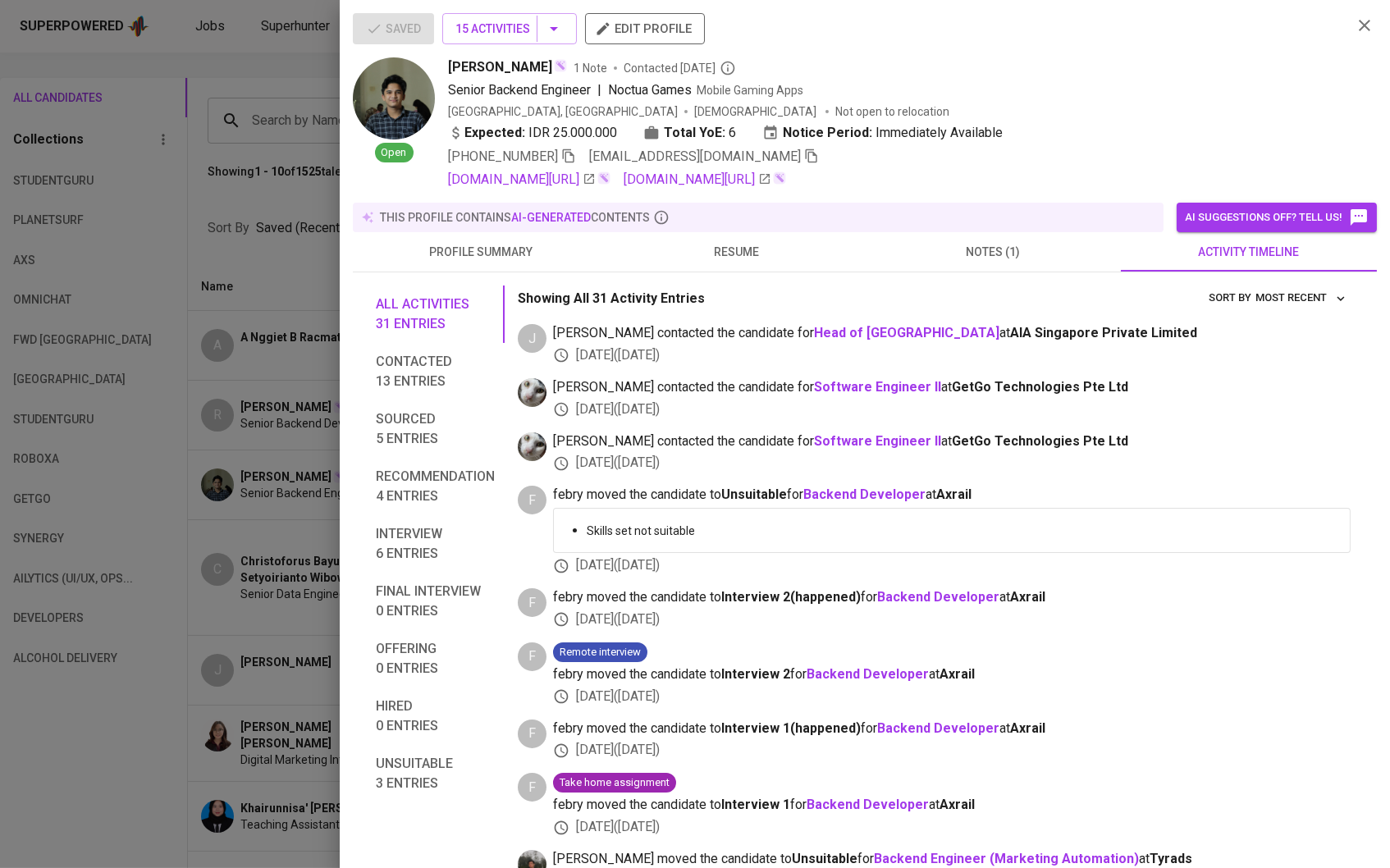
scroll to position [870, 0]
